Goal: Information Seeking & Learning: Learn about a topic

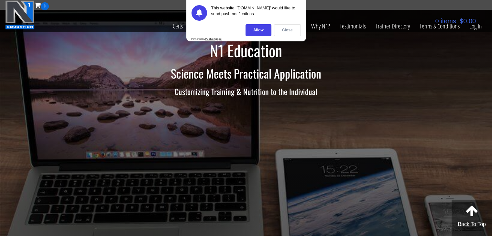
click at [281, 31] on div "Close" at bounding box center [287, 30] width 27 height 12
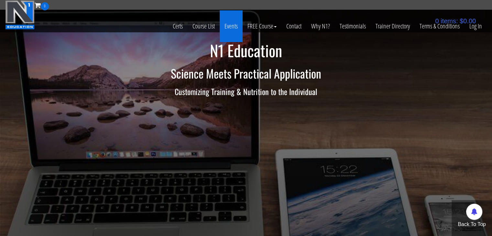
click at [228, 29] on link "Events" at bounding box center [231, 26] width 23 height 32
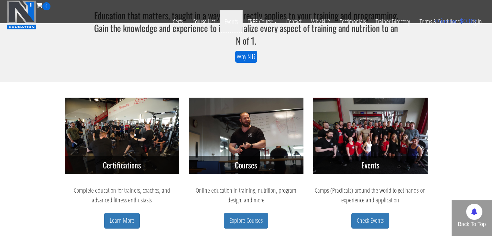
scroll to position [226, 0]
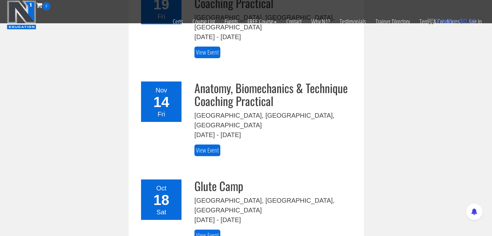
scroll to position [129, 0]
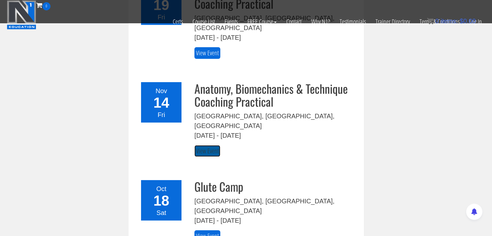
click at [202, 145] on link "View Event" at bounding box center [207, 151] width 26 height 12
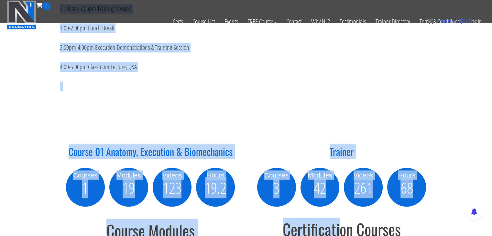
scroll to position [651, 0]
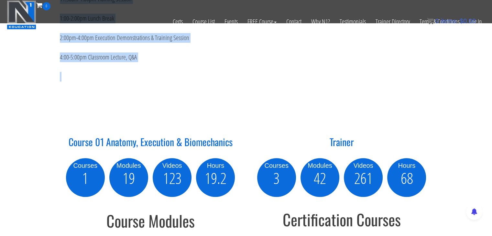
drag, startPoint x: 75, startPoint y: 92, endPoint x: 268, endPoint y: 101, distance: 193.2
copy div "About the N1 Biomechanics & Execution Practical : This is the single best impro…"
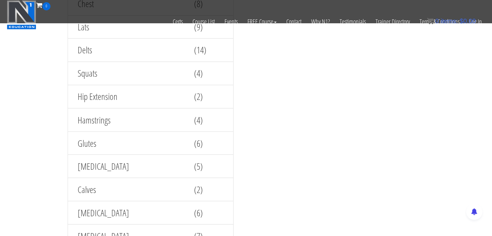
scroll to position [1136, 0]
